Goal: Task Accomplishment & Management: Use online tool/utility

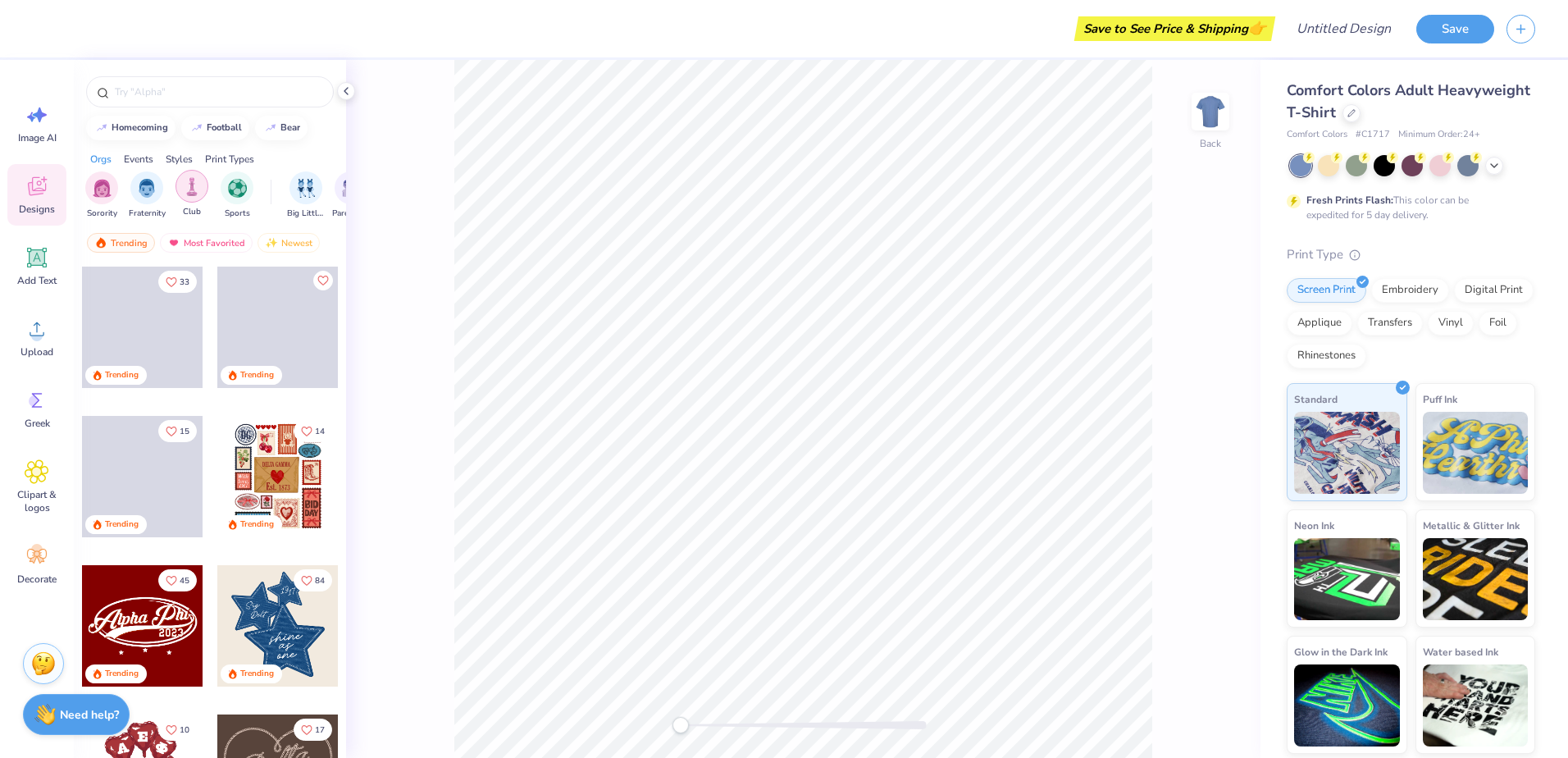
click at [203, 181] on div "filter for Club" at bounding box center [191, 186] width 33 height 33
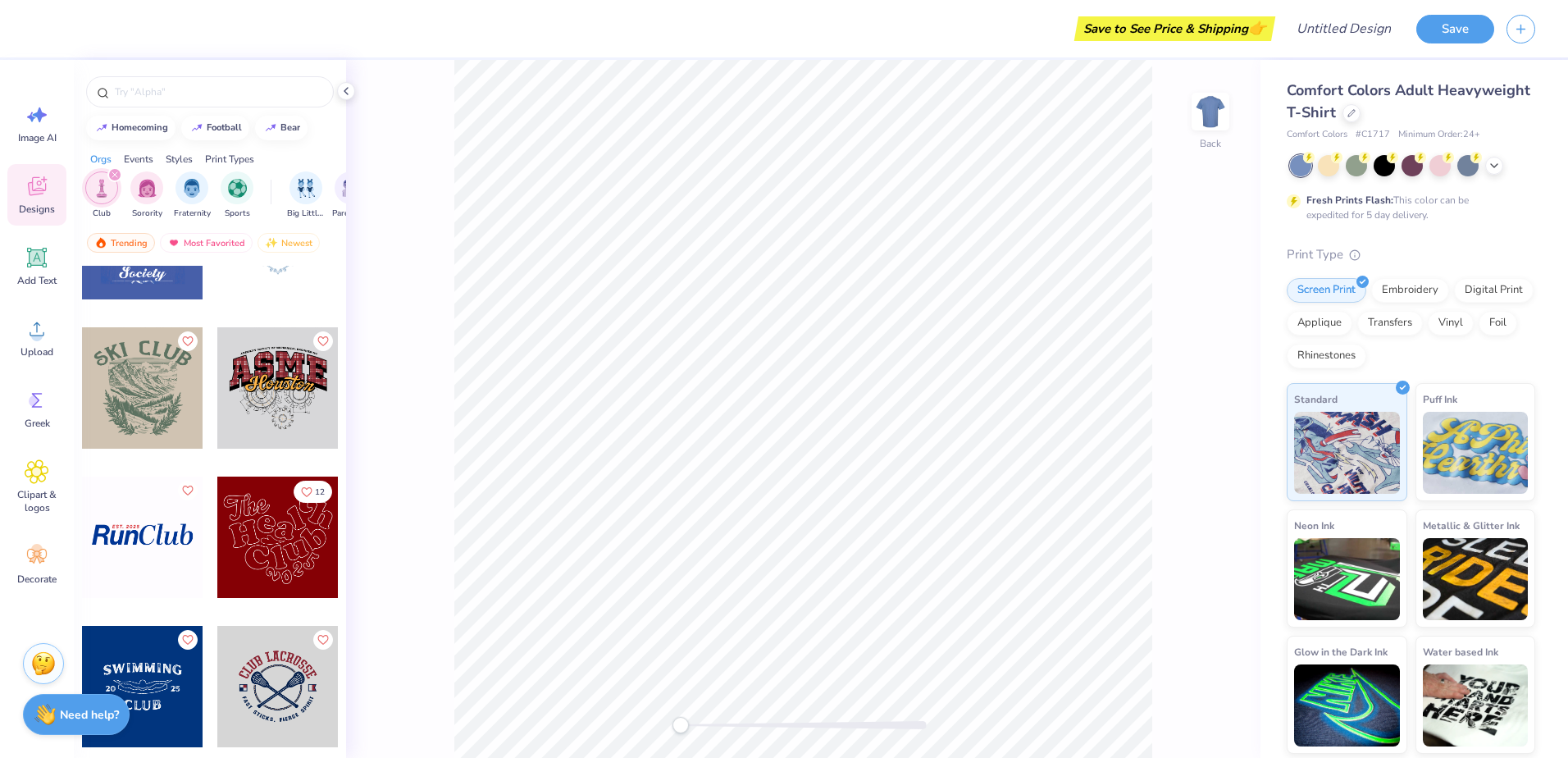
scroll to position [834, 0]
click at [284, 403] on div at bounding box center [277, 388] width 121 height 121
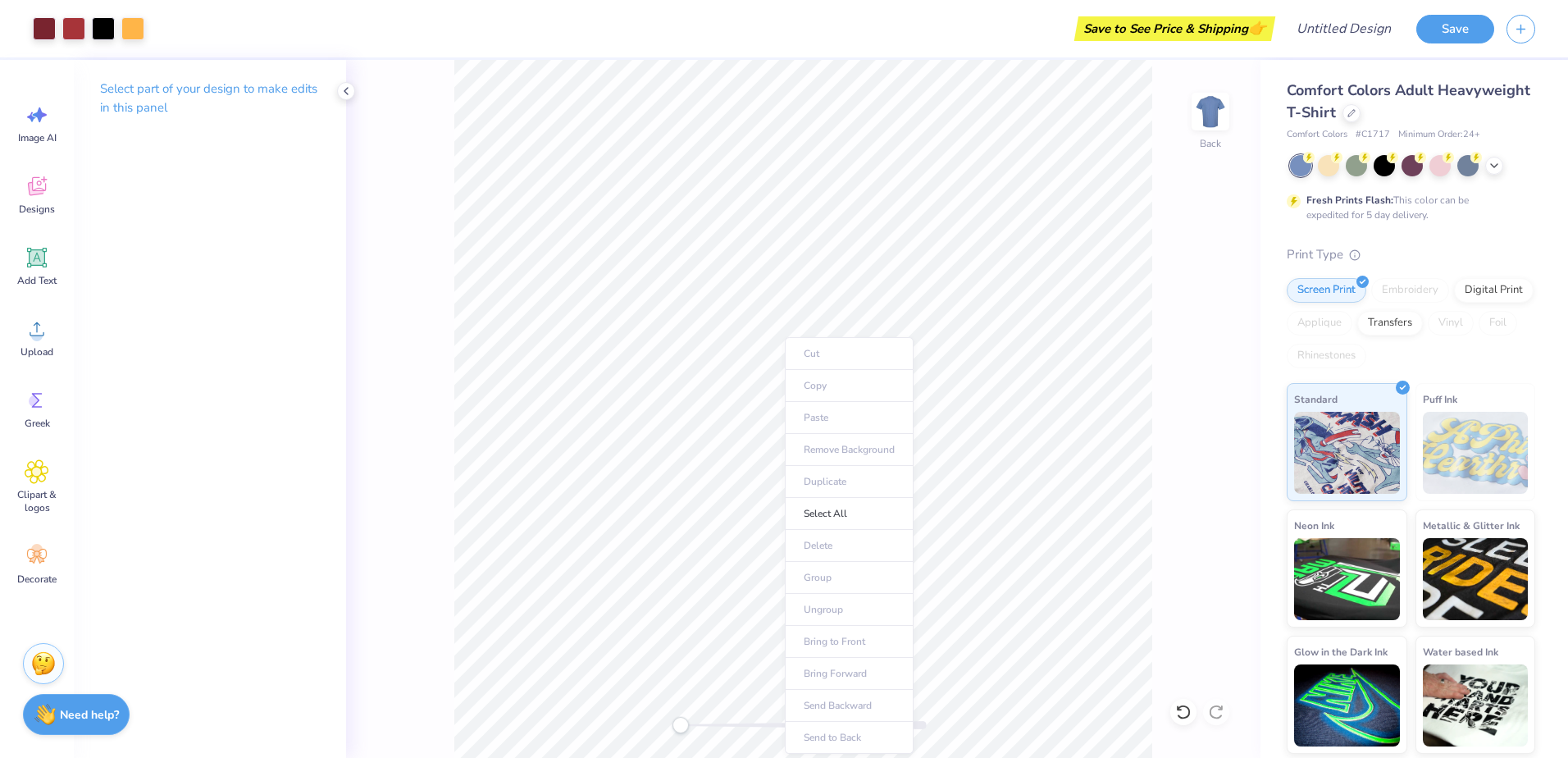
click at [833, 383] on ul "Cut Copy Paste Remove Background Duplicate Select All Delete Group Ungroup Brin…" at bounding box center [849, 545] width 128 height 416
click at [446, 438] on div "Back" at bounding box center [803, 409] width 914 height 698
click at [1202, 127] on img at bounding box center [1211, 112] width 66 height 66
click at [347, 87] on icon at bounding box center [345, 90] width 13 height 13
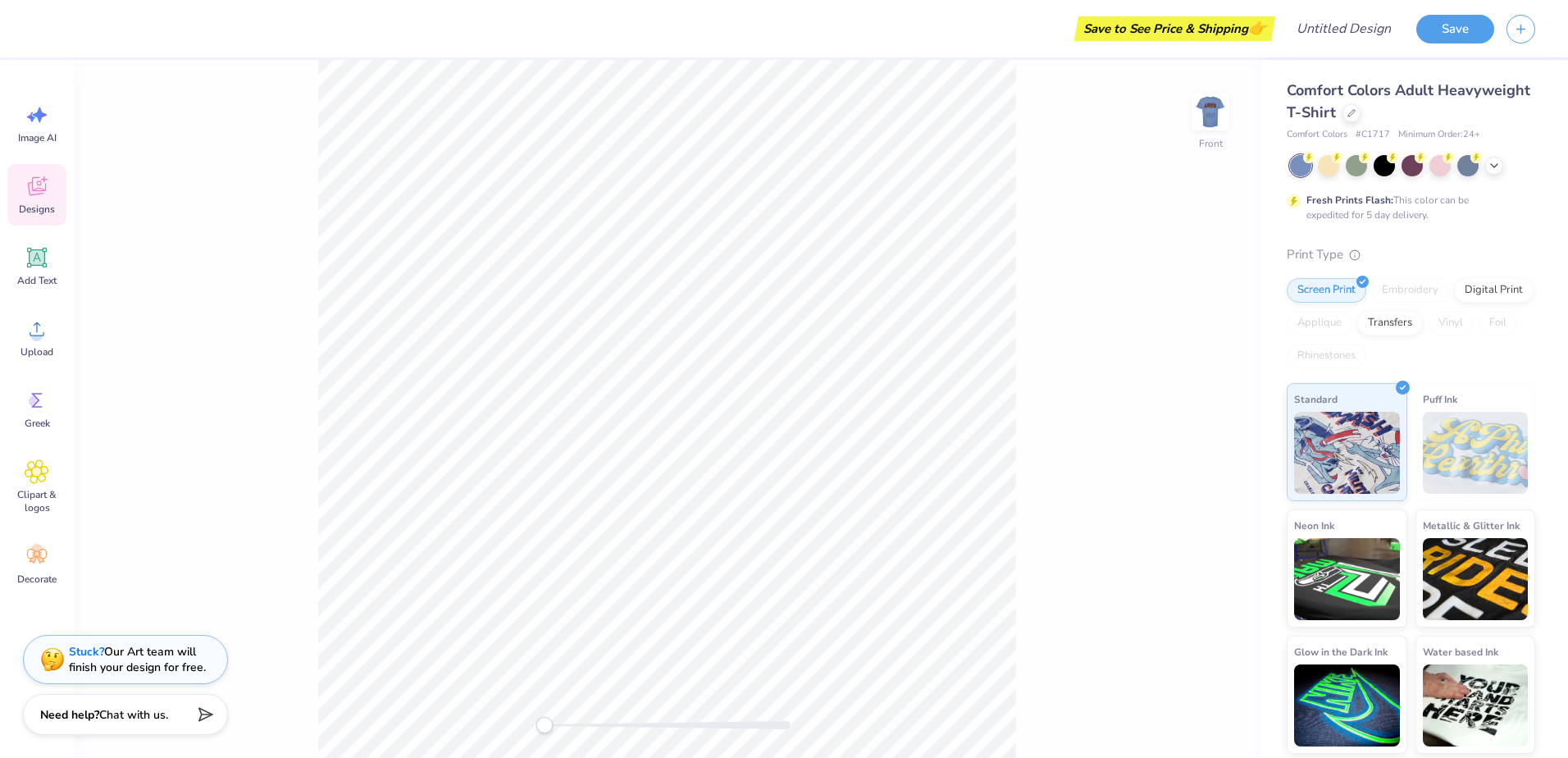
click at [27, 192] on icon at bounding box center [37, 186] width 25 height 25
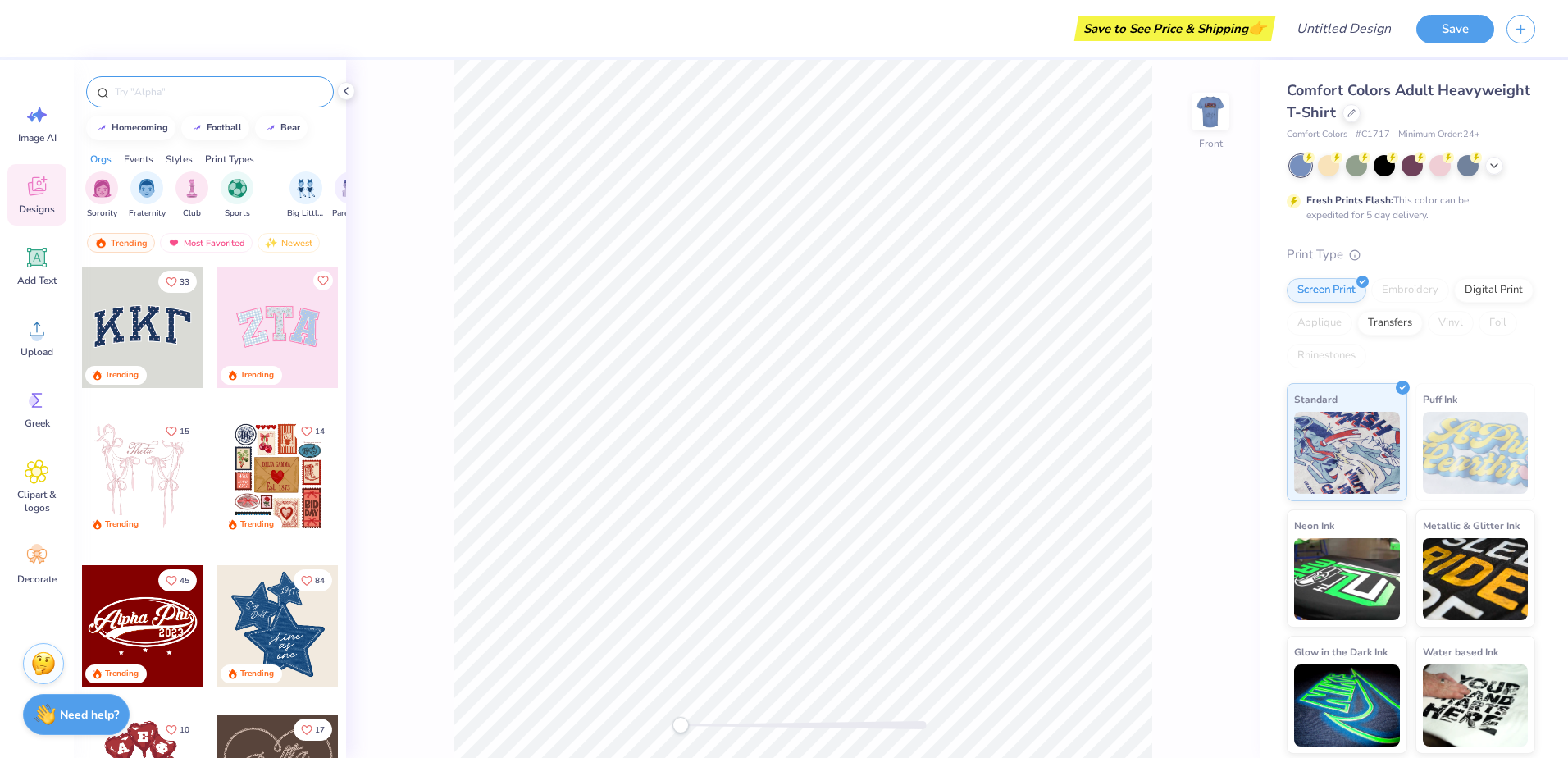
click at [186, 95] on input "text" at bounding box center [218, 91] width 210 height 17
type input "asme"
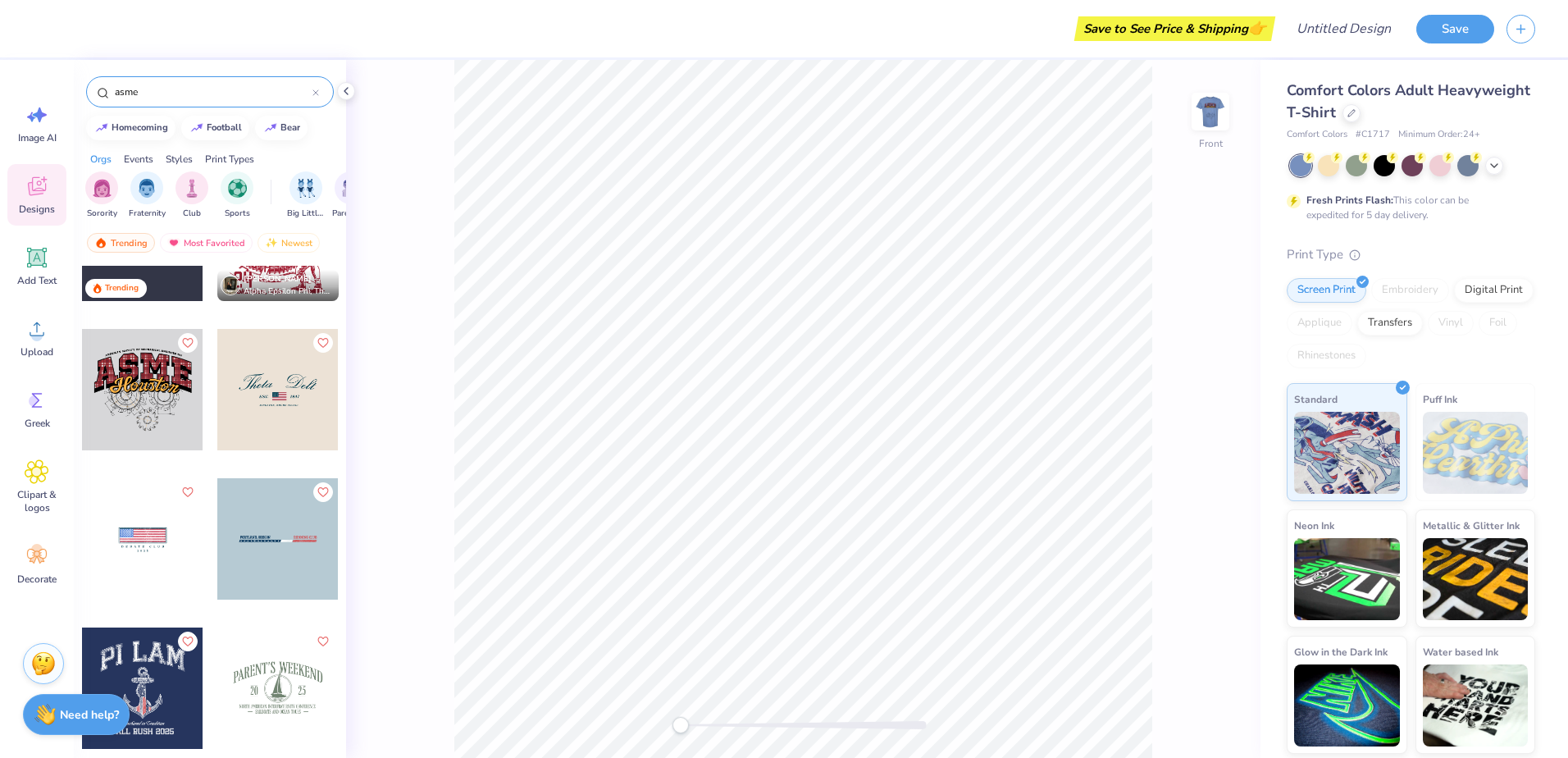
scroll to position [239, 0]
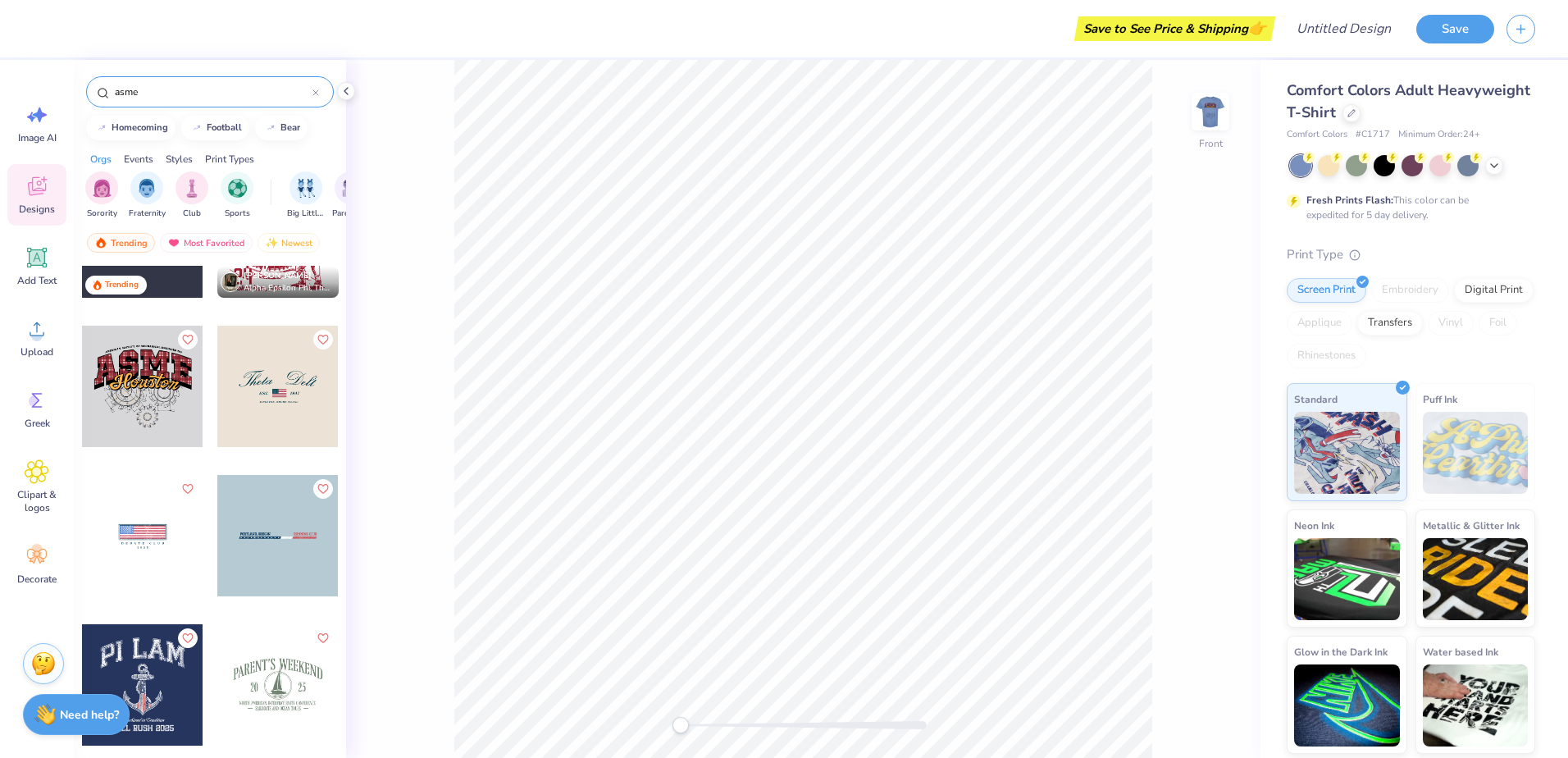
click at [159, 377] on div at bounding box center [143, 386] width 121 height 121
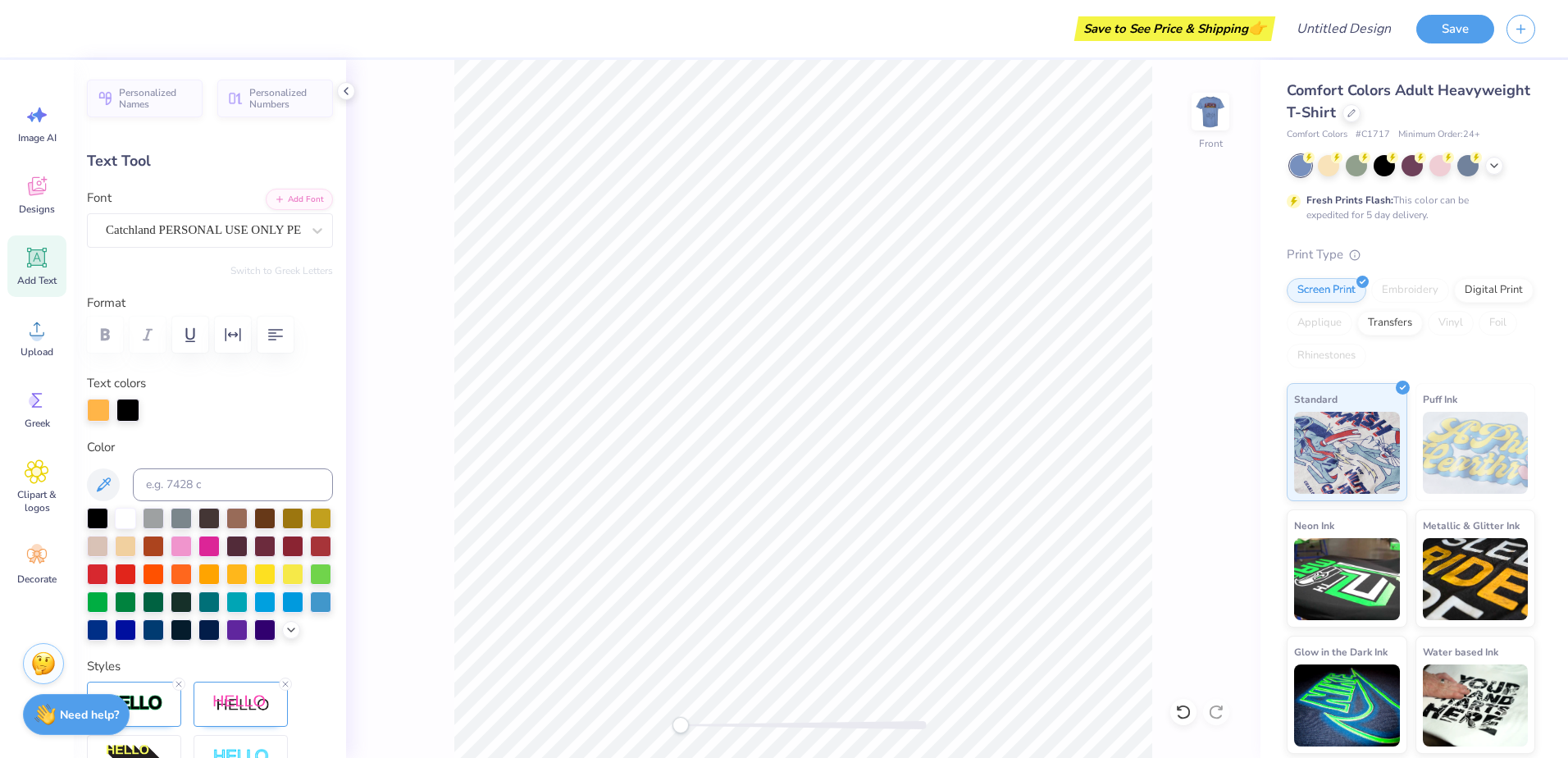
scroll to position [13, 3]
click at [881, 352] on li "Cut" at bounding box center [886, 353] width 128 height 33
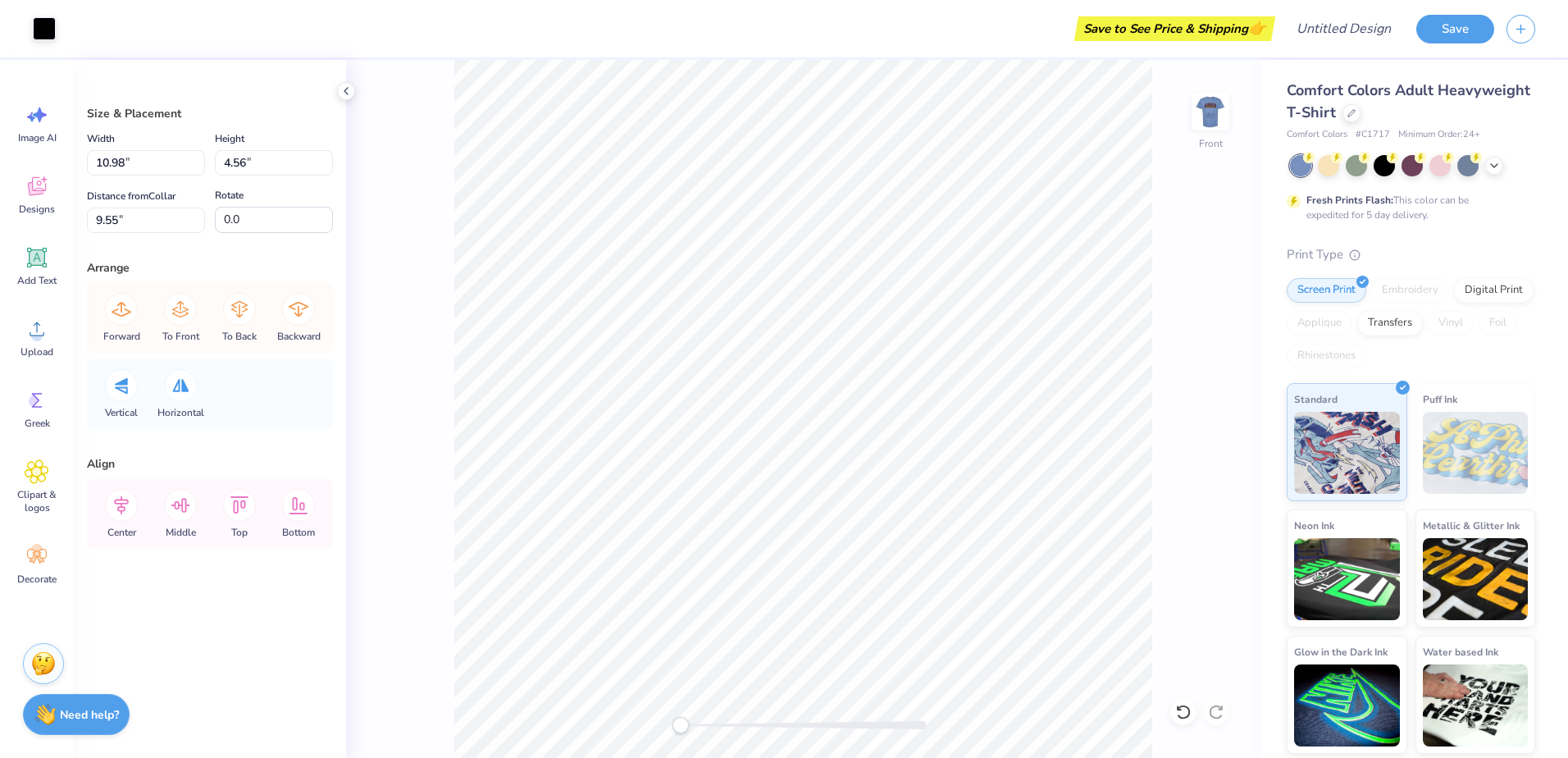
type input "10.98"
type input "4.56"
type input "9.55"
click at [792, 344] on li "Cut" at bounding box center [817, 353] width 128 height 33
type input "8.85"
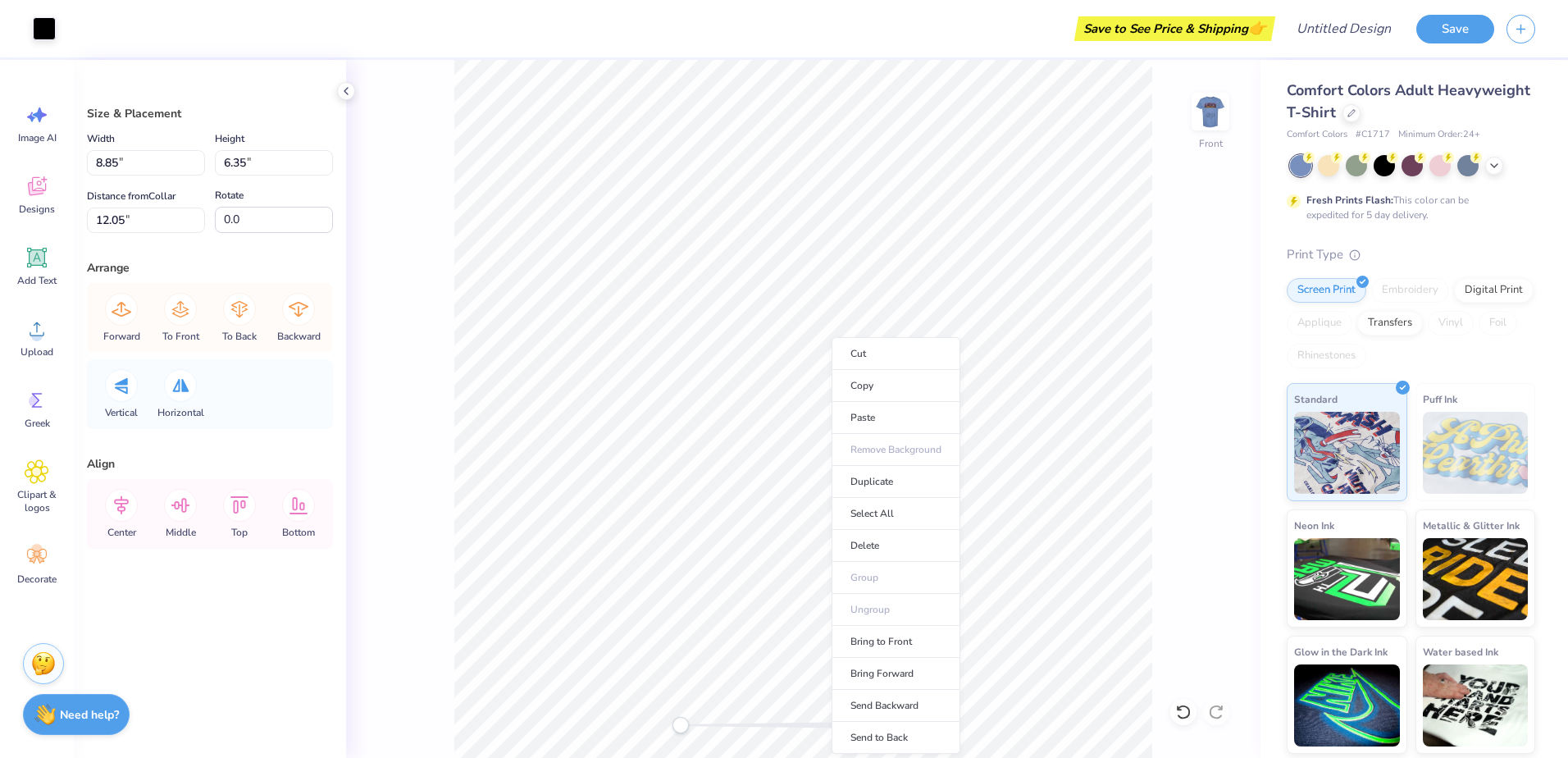
type input "6.35"
type input "12.05"
click at [901, 338] on li "Cut" at bounding box center [896, 353] width 128 height 33
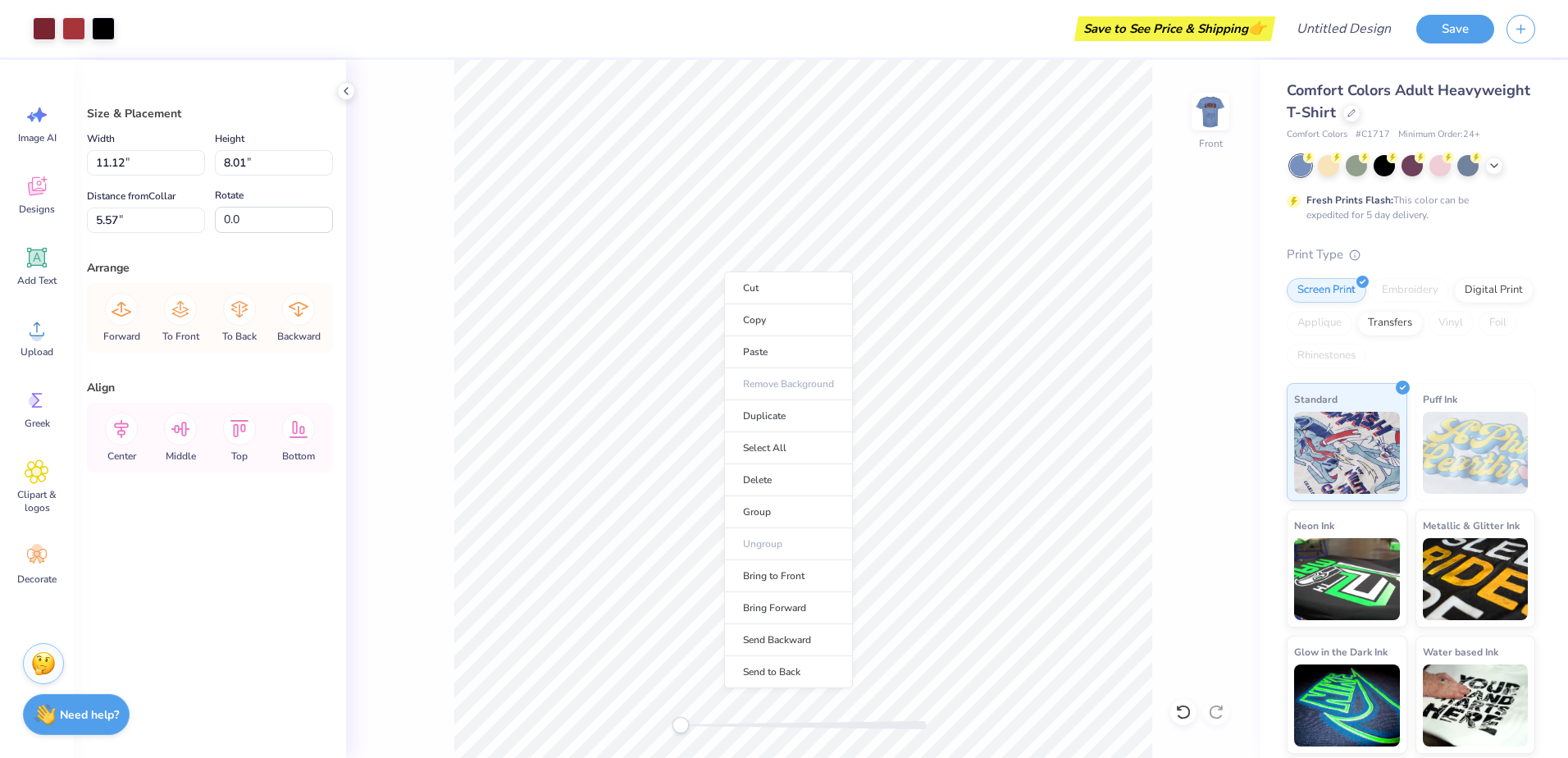
type input "1.90"
click at [747, 282] on li "Cut" at bounding box center [788, 287] width 128 height 33
type input "8.74"
click at [935, 365] on li "Cut" at bounding box center [930, 353] width 128 height 33
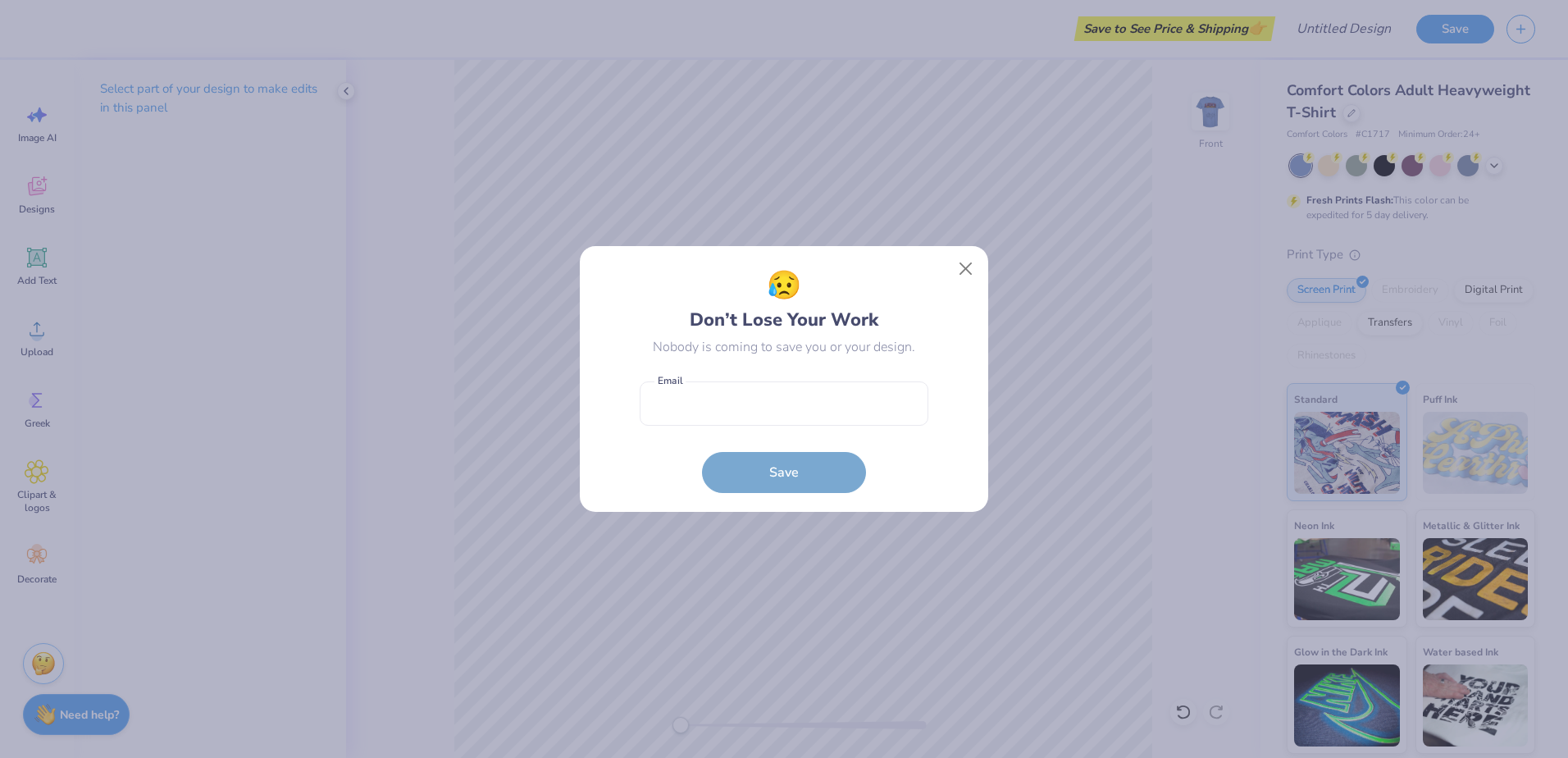
click at [950, 257] on div "😥 Don’t Lose Your Work Nobody is coming to save you or your design. Email is a …" at bounding box center [784, 379] width 408 height 266
click at [808, 401] on input "email" at bounding box center [784, 404] width 289 height 45
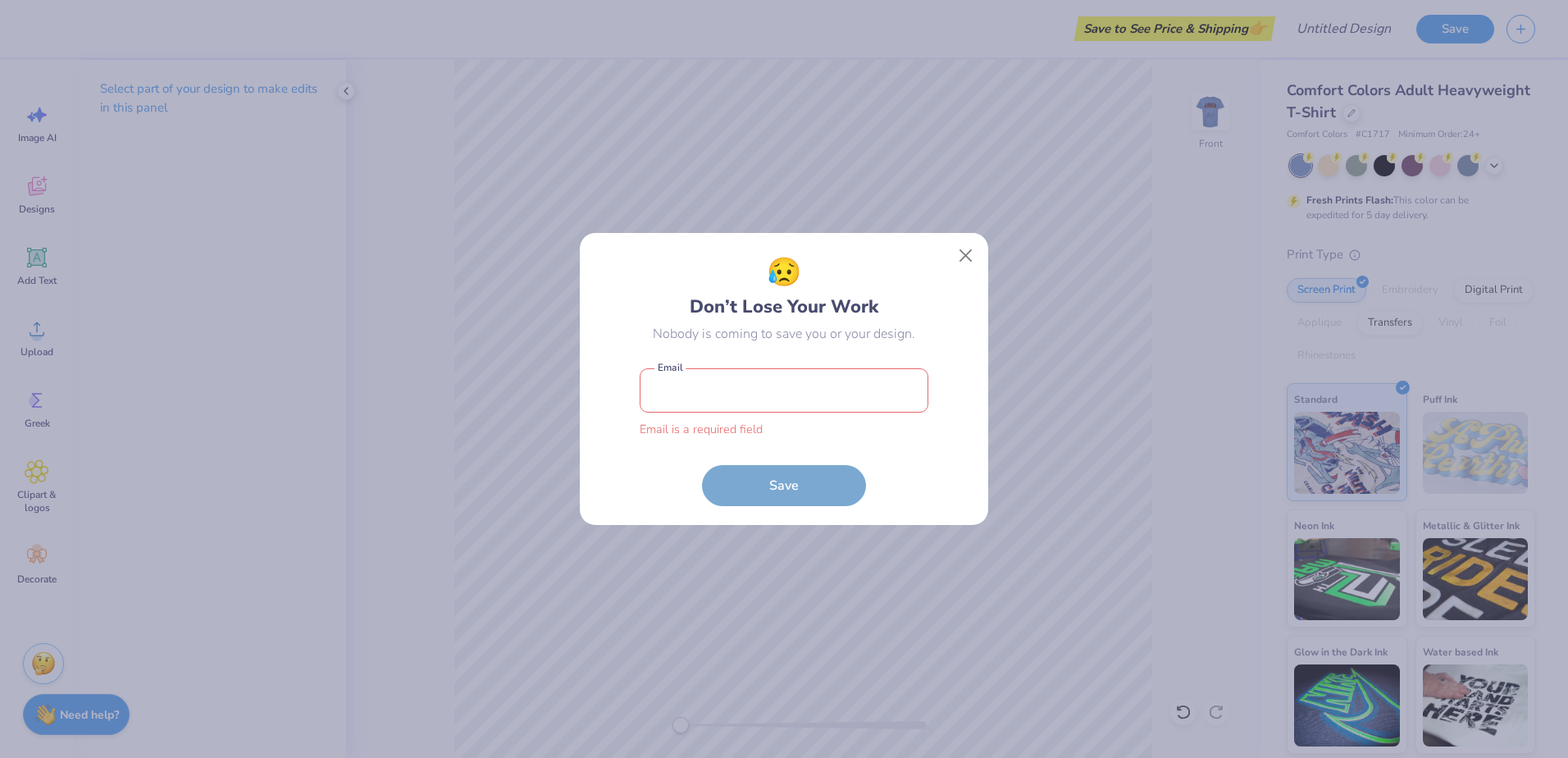
click at [991, 236] on div "😥 Don’t Lose Your Work Nobody is coming to save you or your design. Email is a …" at bounding box center [784, 379] width 1568 height 758
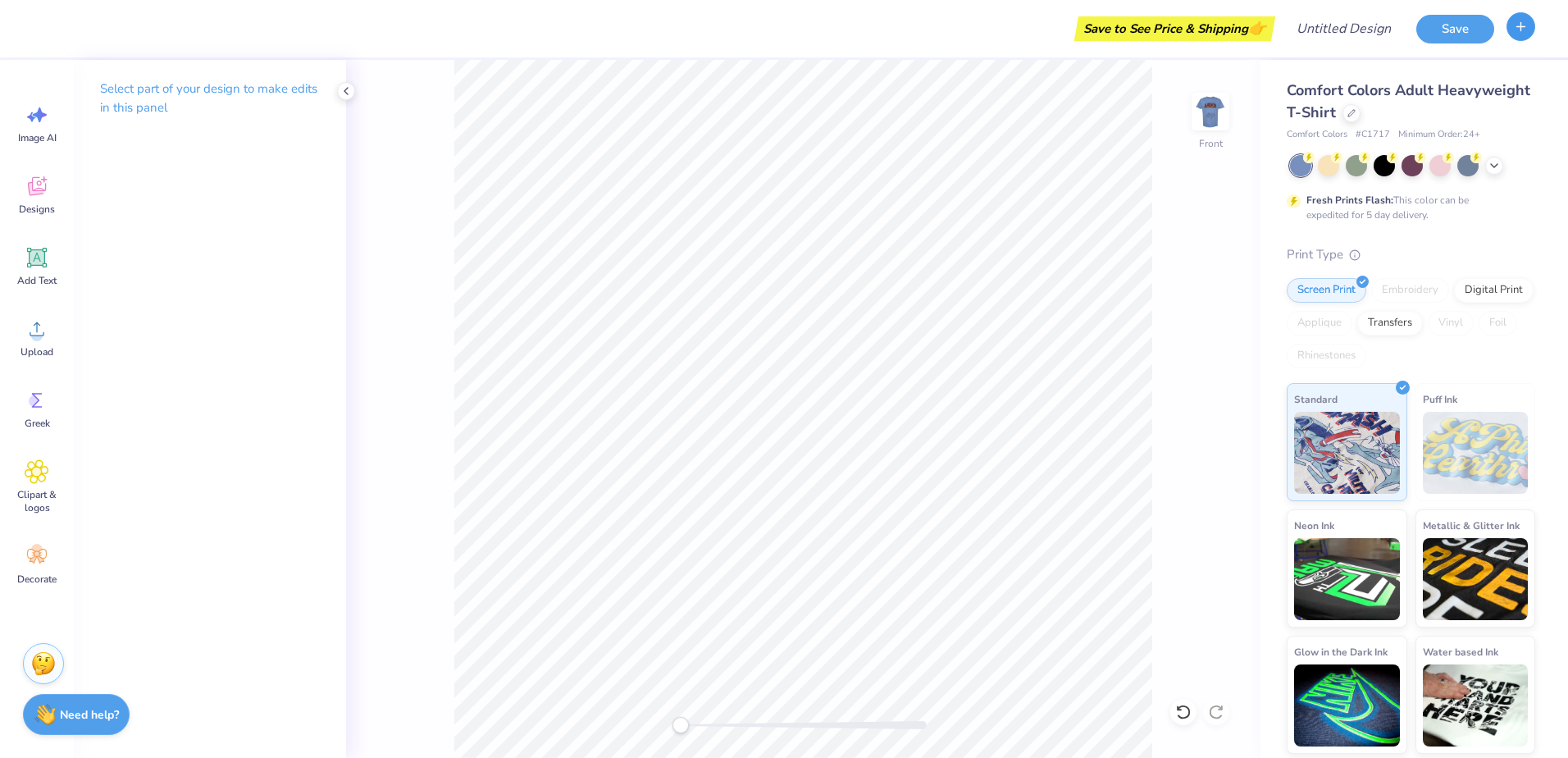
click at [1525, 18] on button "button" at bounding box center [1521, 27] width 28 height 28
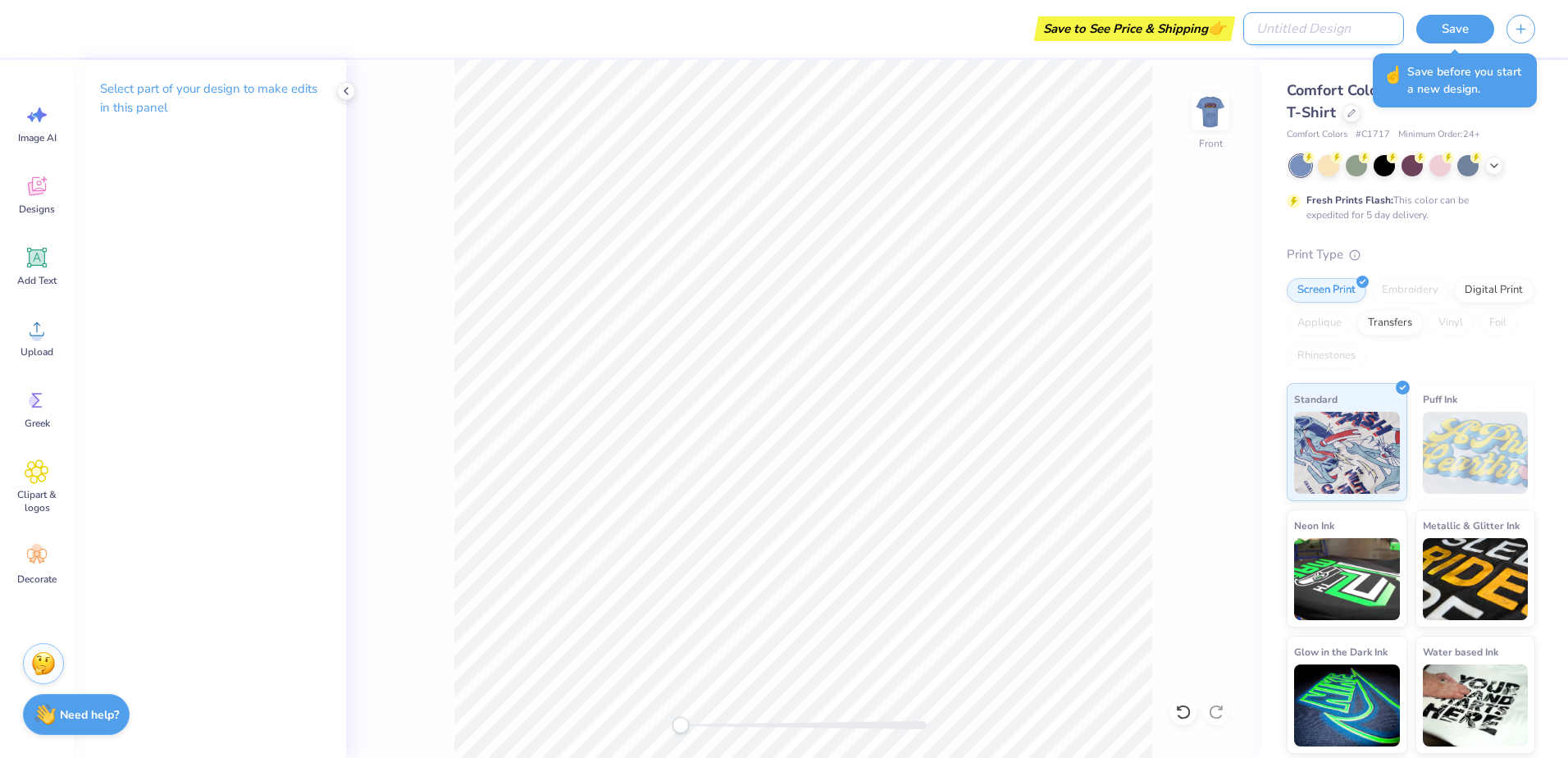
click at [1315, 31] on input "Design Title" at bounding box center [1323, 28] width 160 height 33
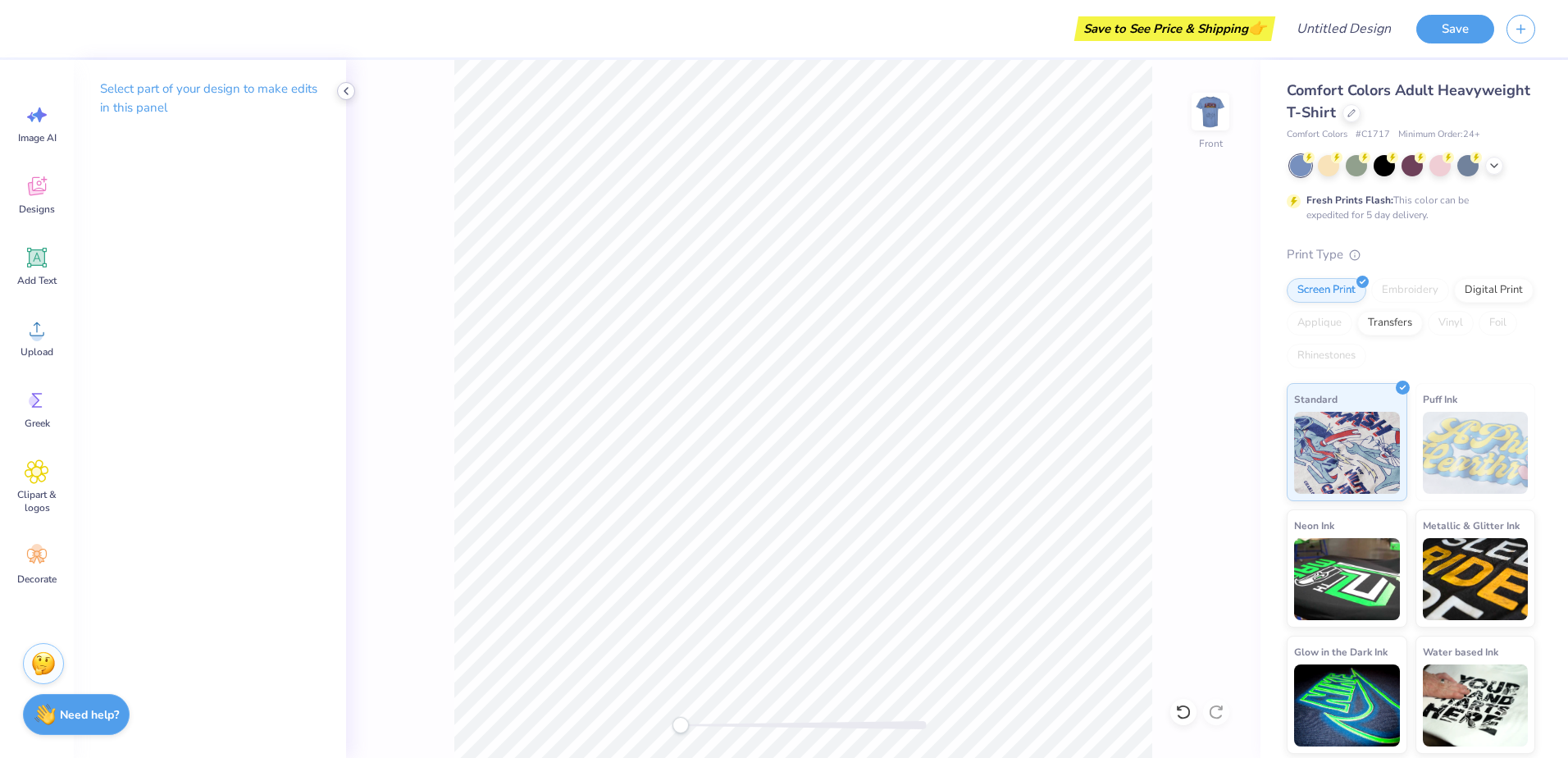
click at [349, 86] on icon at bounding box center [345, 90] width 13 height 13
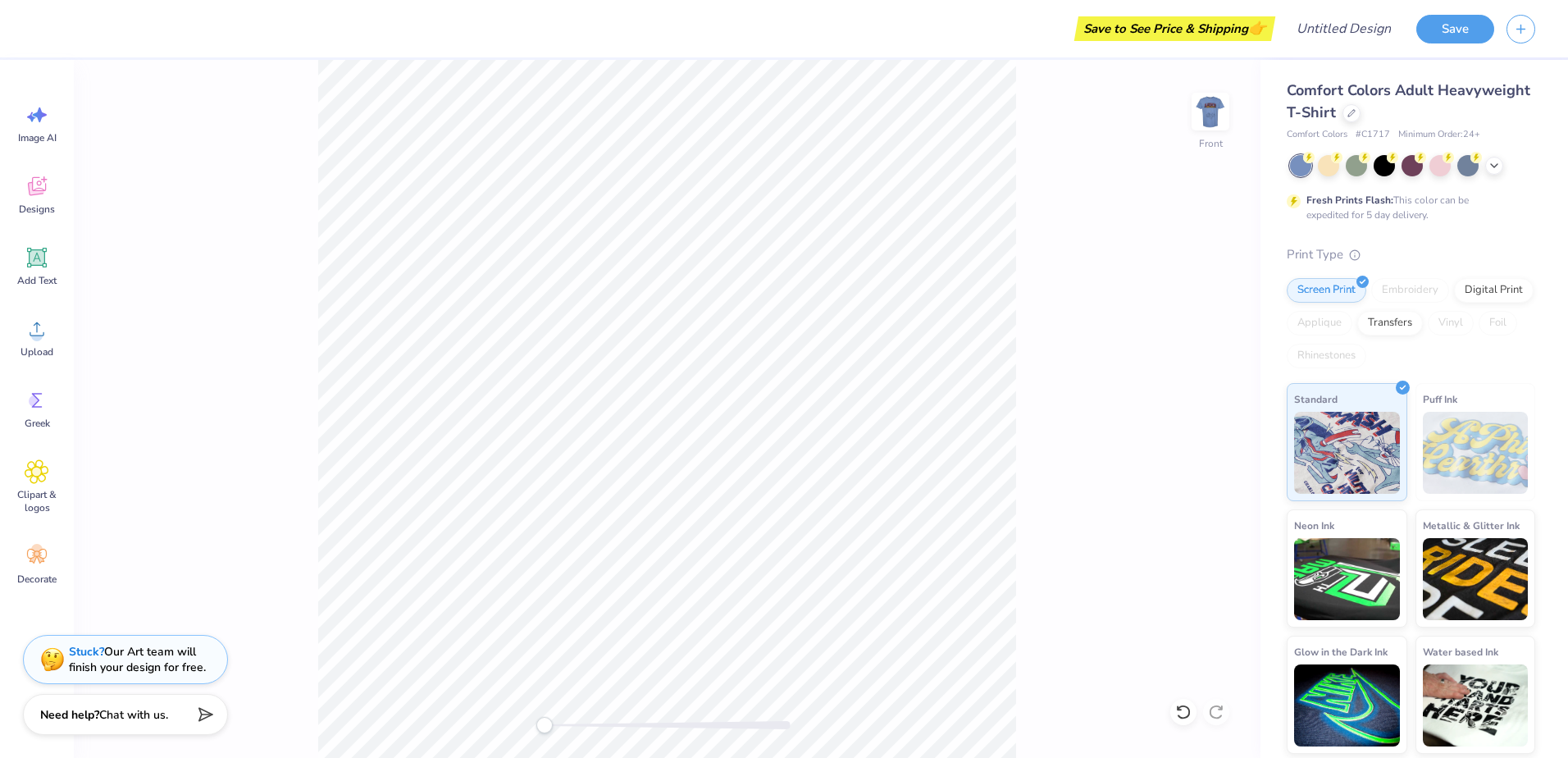
drag, startPoint x: 1303, startPoint y: 141, endPoint x: 1297, endPoint y: 147, distance: 8.5
click at [1302, 141] on span "Comfort Colors" at bounding box center [1317, 135] width 61 height 14
click at [1045, 264] on div "Front" at bounding box center [667, 409] width 1187 height 698
click at [1471, 24] on button "Save" at bounding box center [1455, 27] width 78 height 28
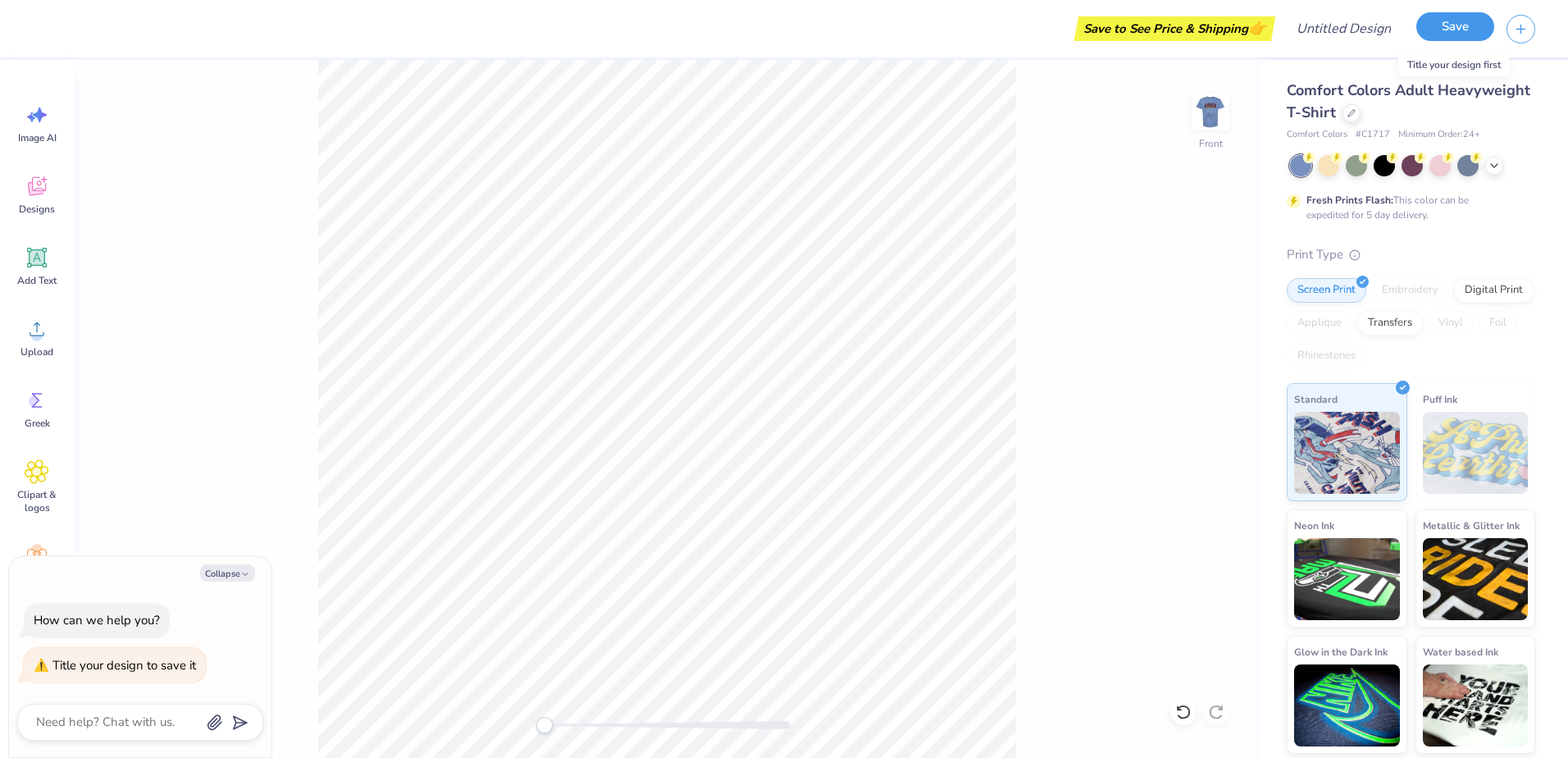
click at [1465, 29] on button "Save" at bounding box center [1455, 27] width 78 height 28
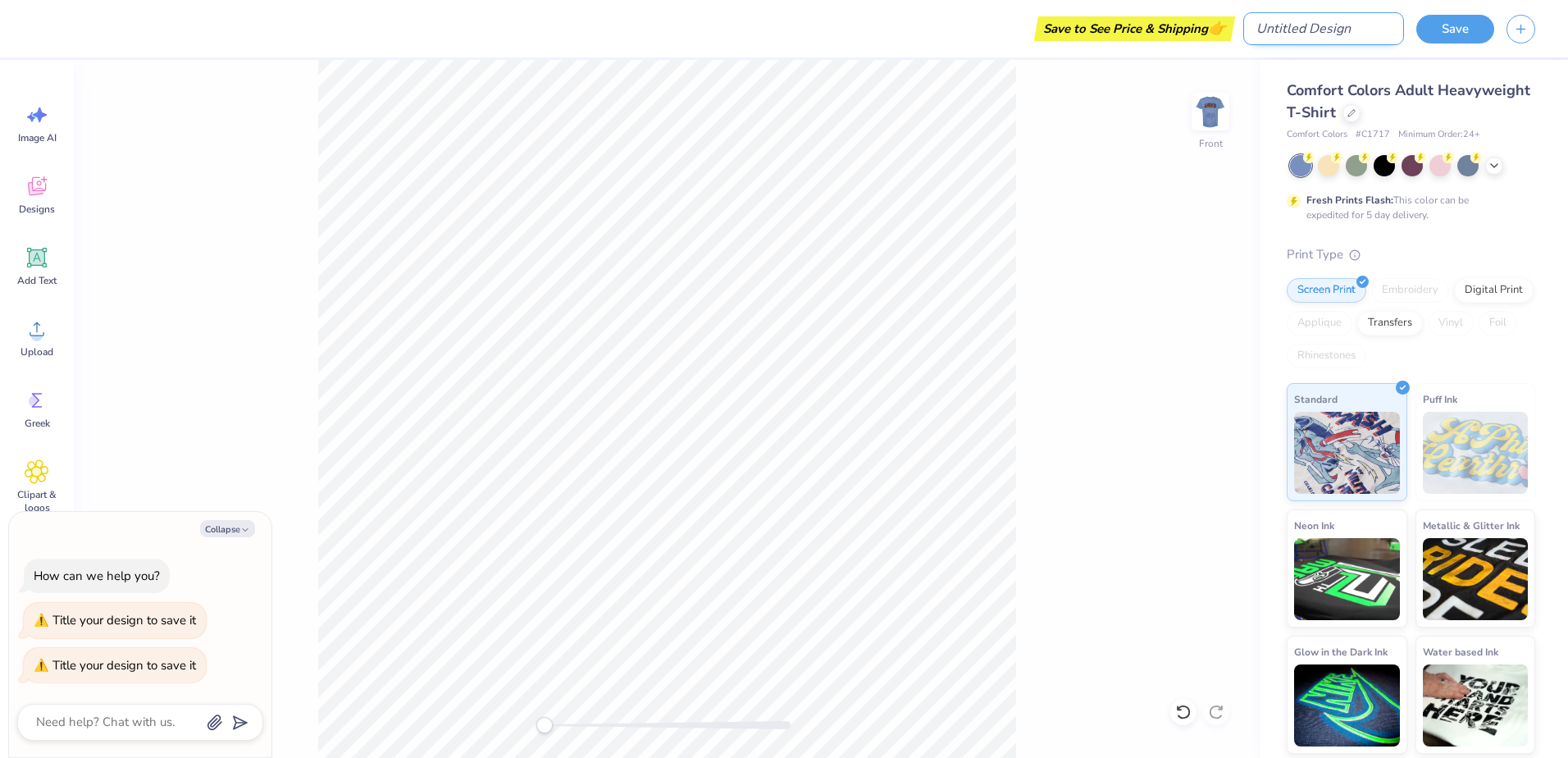
type textarea "x"
click at [1357, 27] on input "Design Title" at bounding box center [1323, 28] width 160 height 33
type input "u"
type textarea "x"
type input "uh"
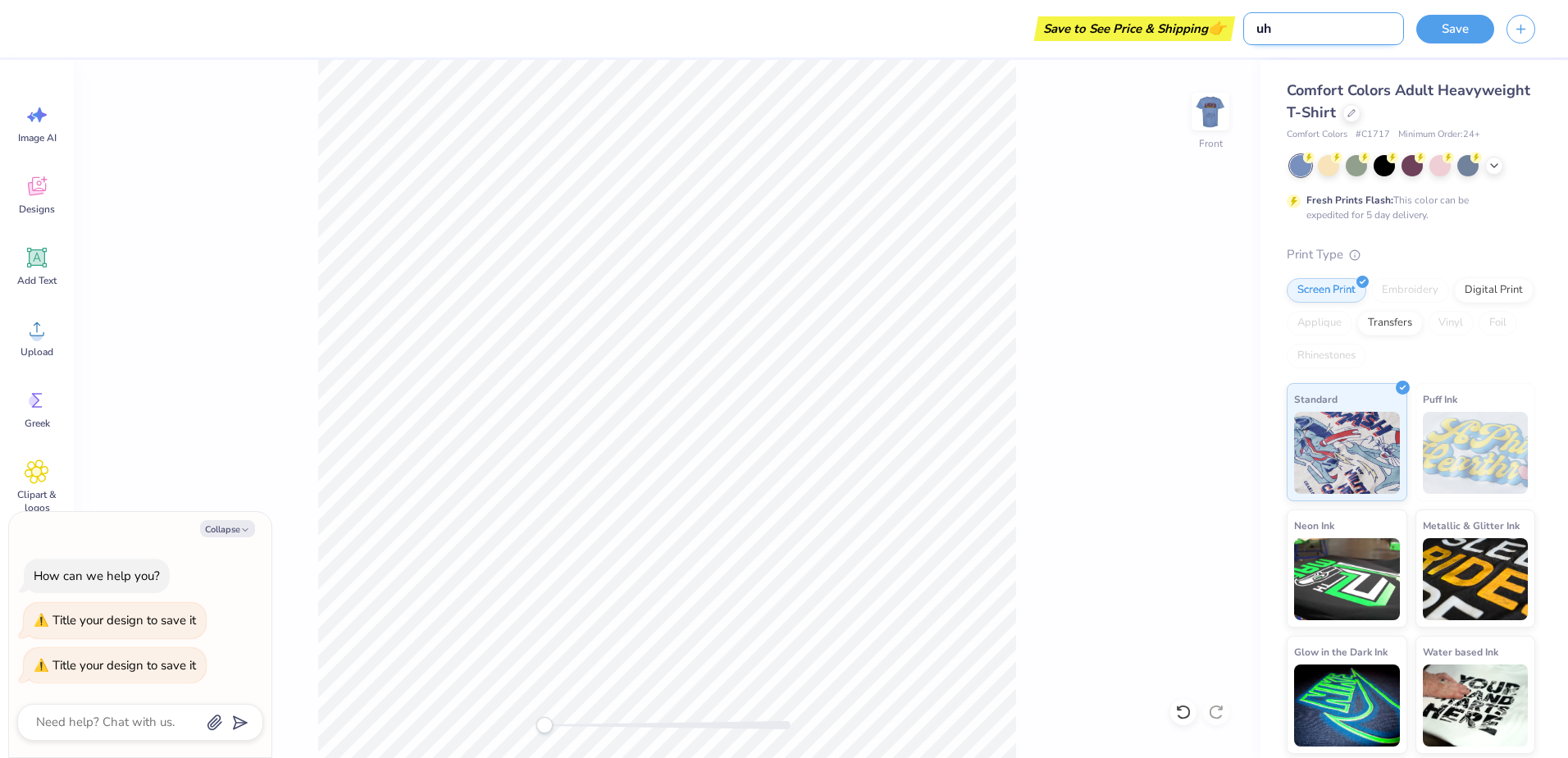
type textarea "x"
type input "uh"
click at [1473, 18] on button "Save" at bounding box center [1455, 27] width 78 height 28
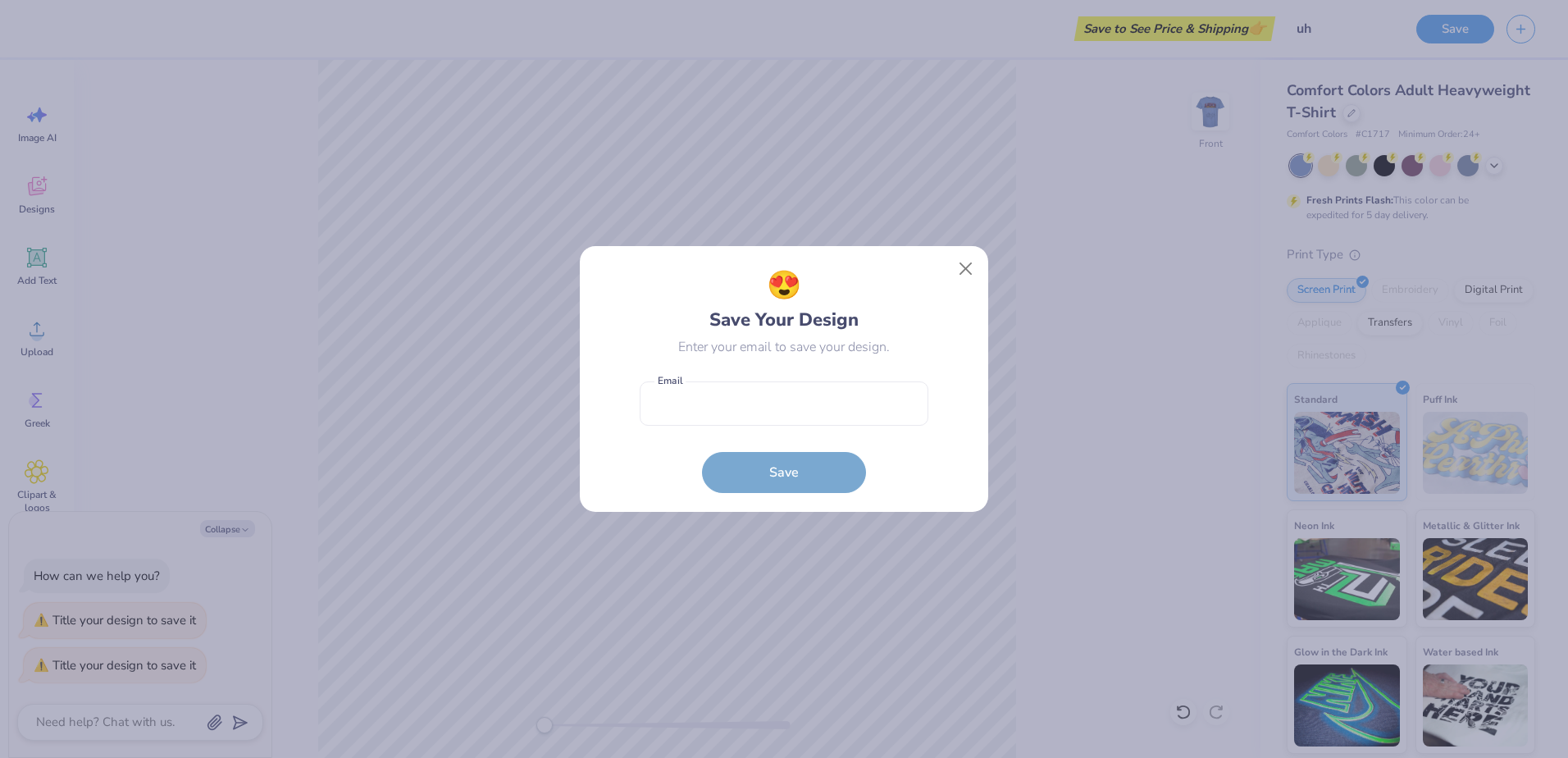
click at [757, 429] on form "Email is a required field Email Save" at bounding box center [784, 433] width 289 height 120
click at [785, 408] on input "email" at bounding box center [784, 404] width 289 height 45
click at [1001, 336] on div "😍 Save Your Design Enter your email to save your design. Email is a required fi…" at bounding box center [784, 379] width 1568 height 758
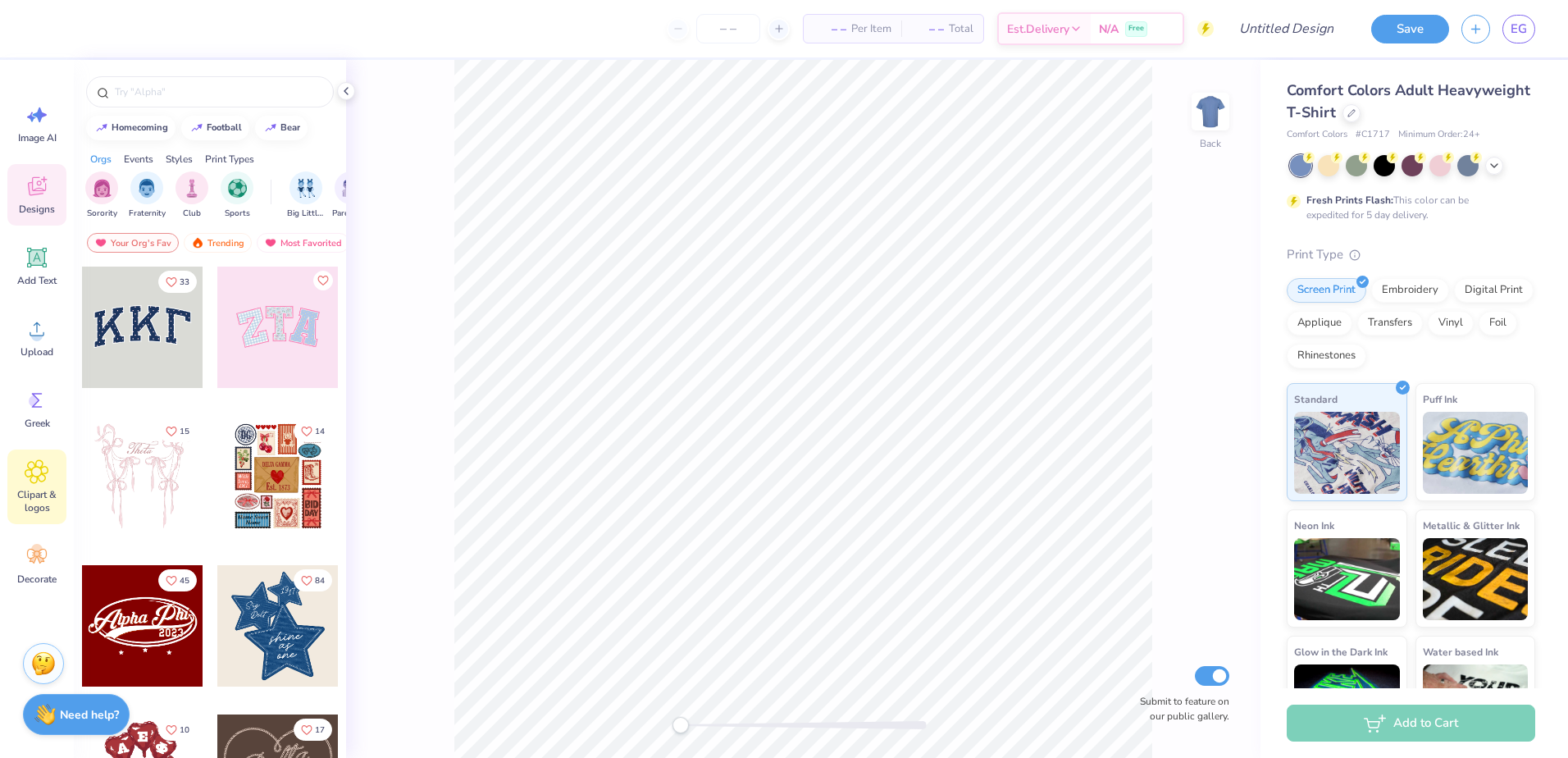
click at [37, 476] on icon at bounding box center [36, 471] width 10 height 10
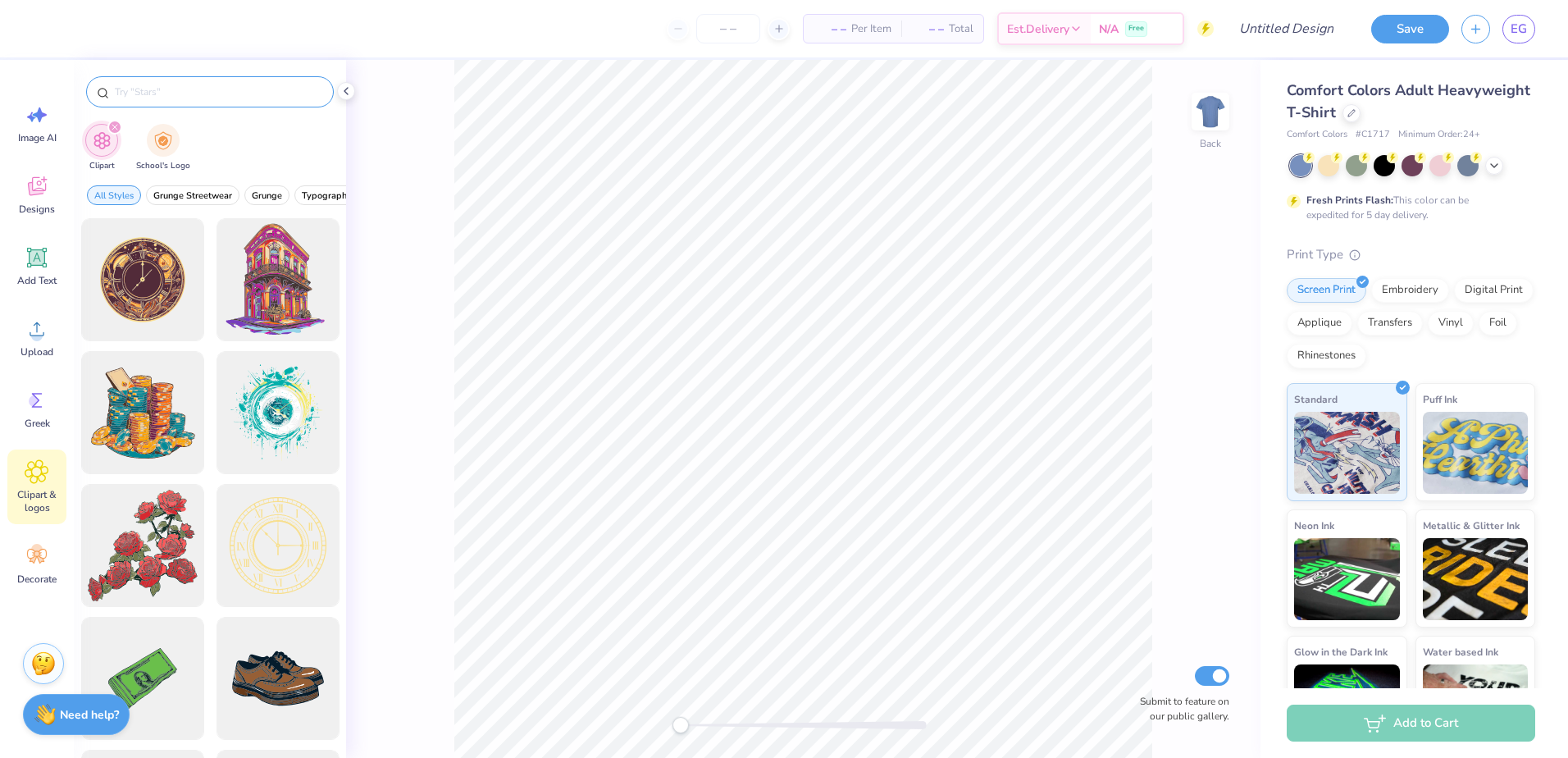
click at [181, 99] on input "text" at bounding box center [218, 91] width 210 height 17
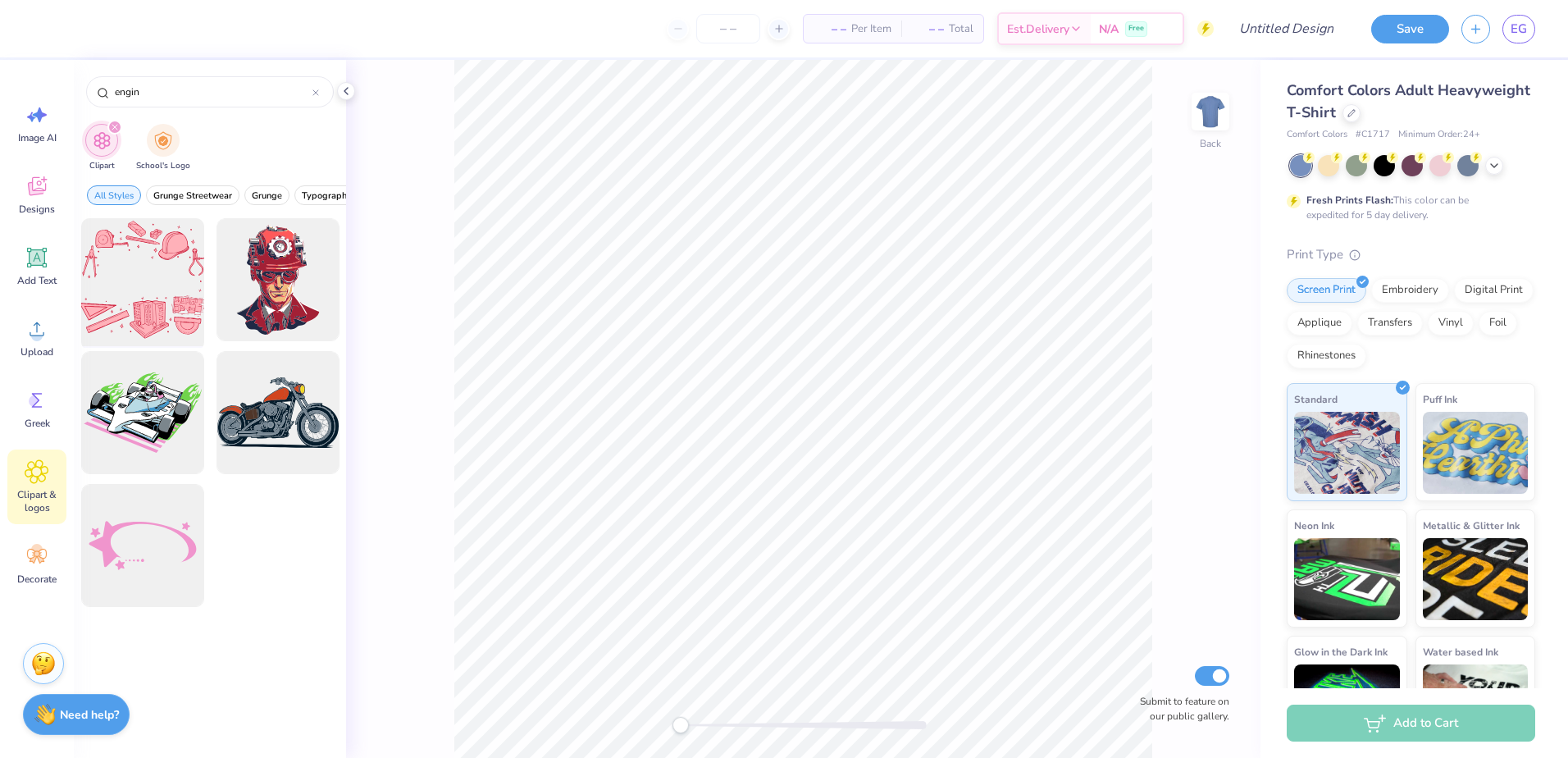
type input "engin"
click at [165, 298] on div at bounding box center [142, 280] width 136 height 135
